Goal: Task Accomplishment & Management: Manage account settings

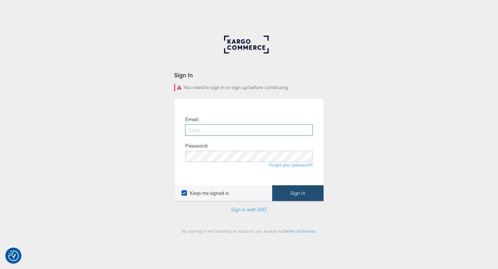
type input "adam.mcgilvray@kargo.com"
click at [293, 190] on button "Sign In" at bounding box center [297, 194] width 51 height 16
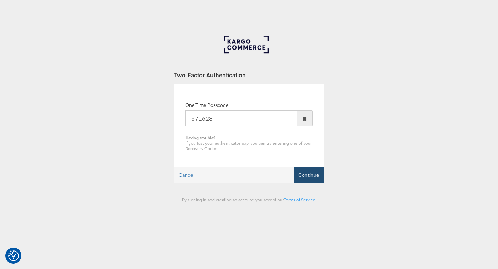
type input "571628"
click at [307, 172] on button "Continue" at bounding box center [309, 175] width 30 height 16
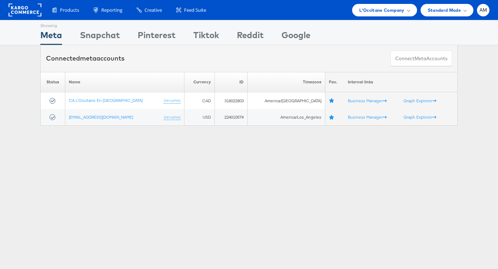
click at [24, 10] on rect at bounding box center [25, 10] width 33 height 13
